Goal: Task Accomplishment & Management: Manage account settings

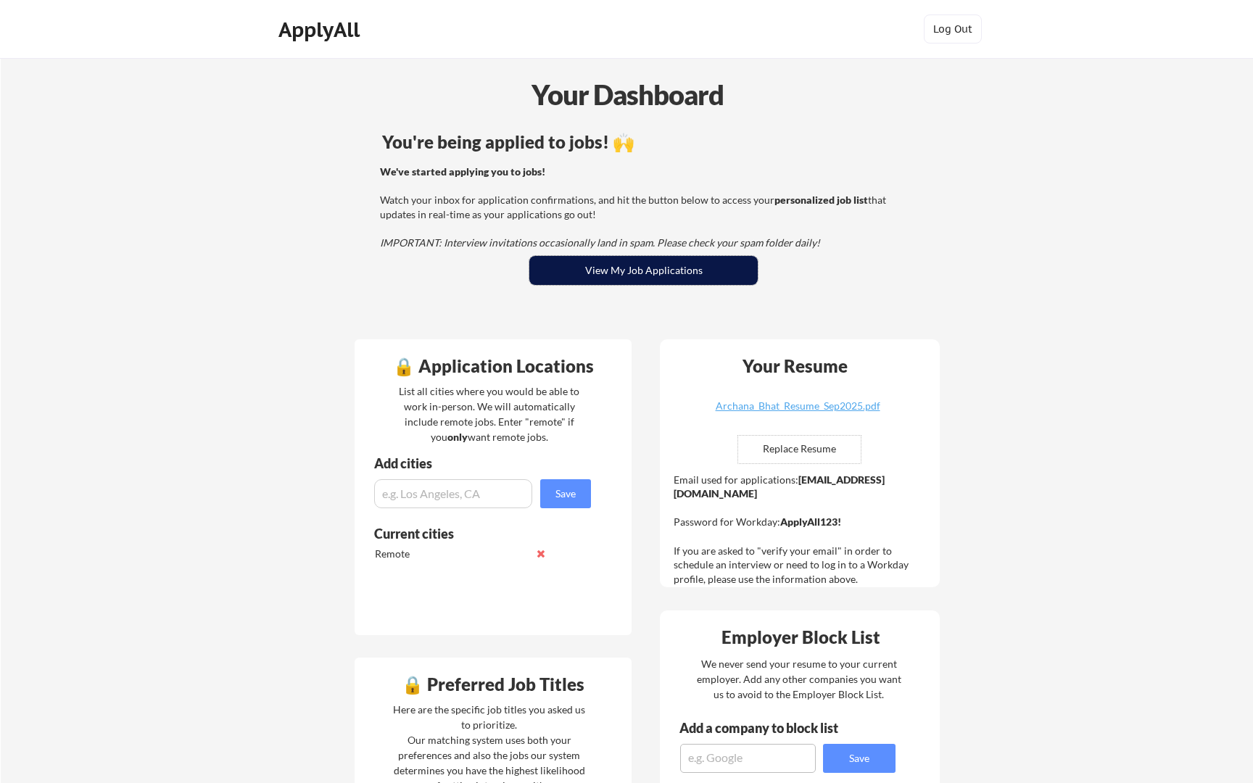
click at [582, 263] on button "View My Job Applications" at bounding box center [643, 270] width 228 height 29
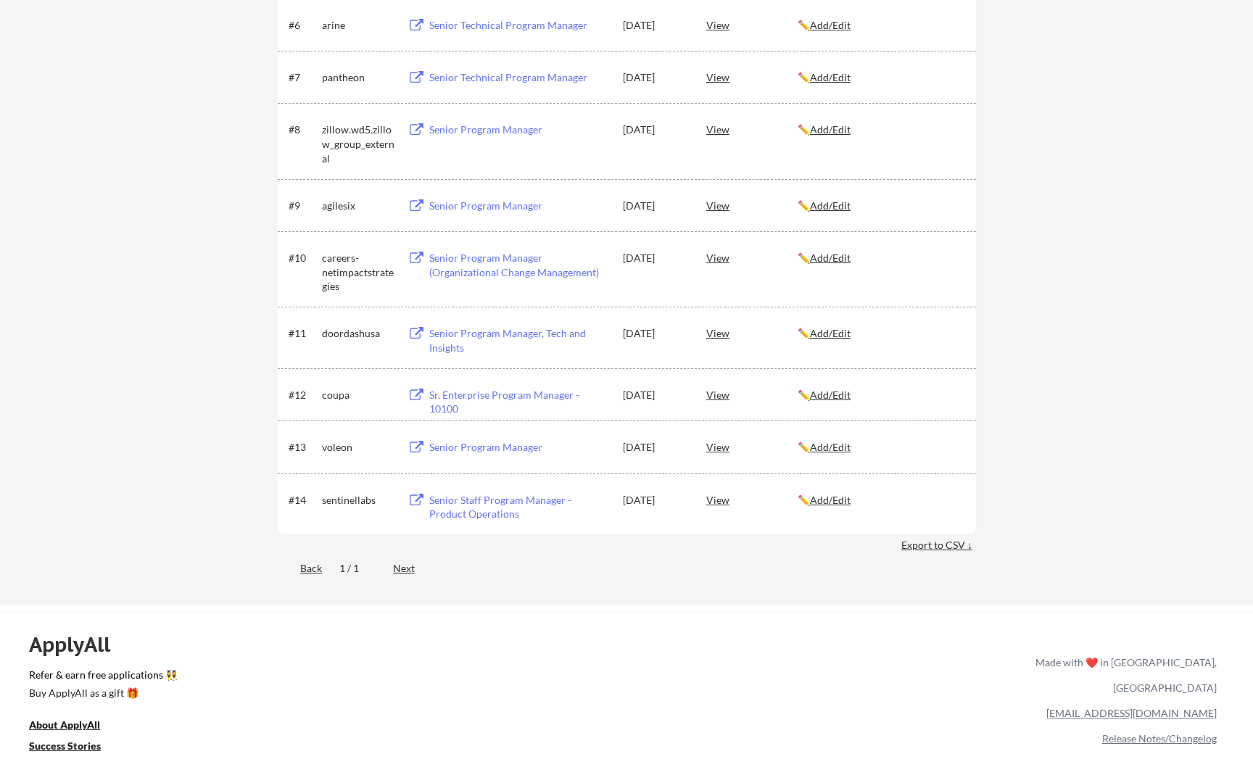
scroll to position [512, 0]
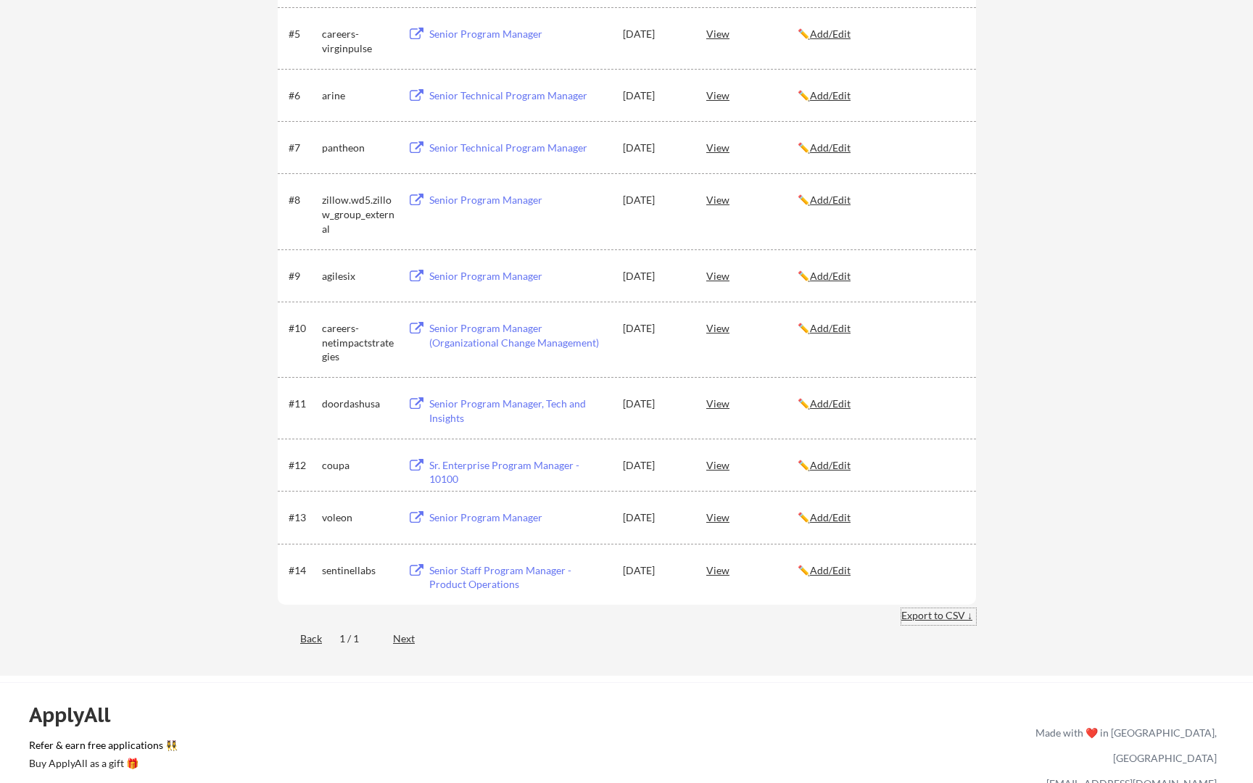
click at [931, 619] on div "Export to CSV ↓" at bounding box center [938, 615] width 75 height 15
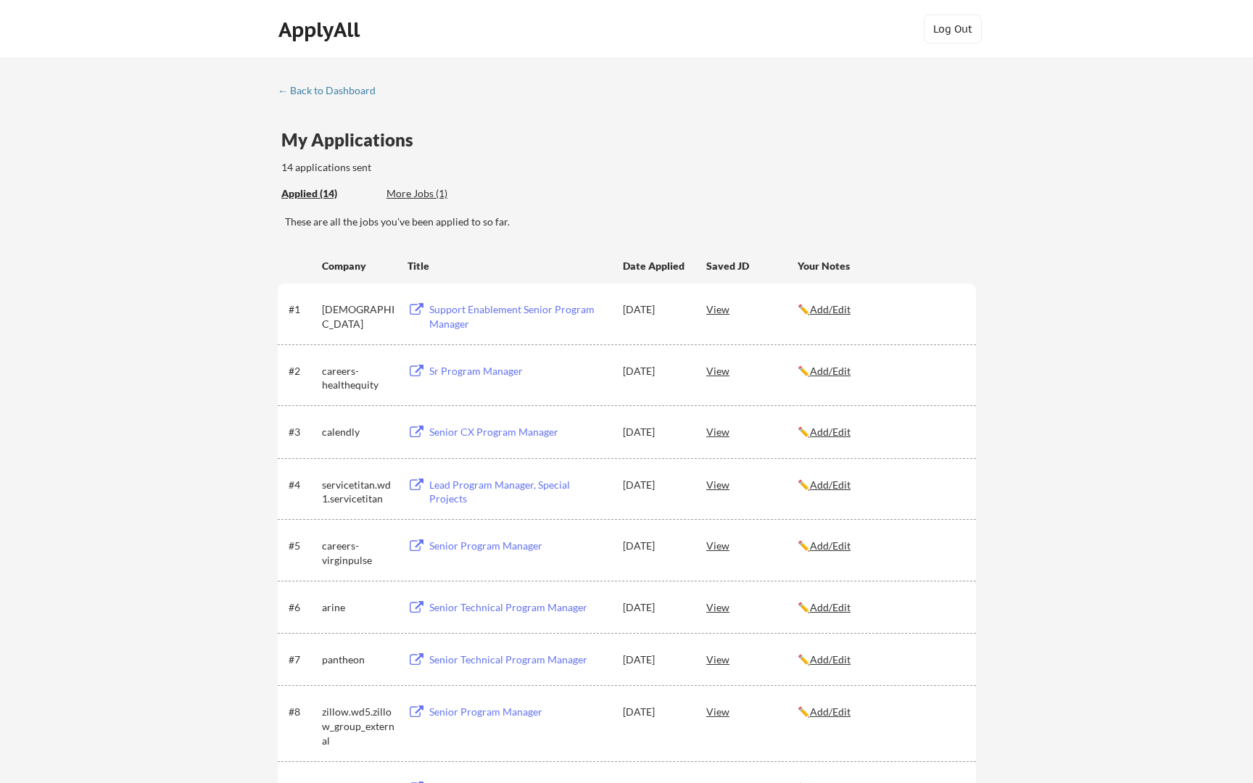
click at [315, 93] on div "← Back to Dashboard" at bounding box center [332, 91] width 109 height 10
